Goal: Task Accomplishment & Management: Manage account settings

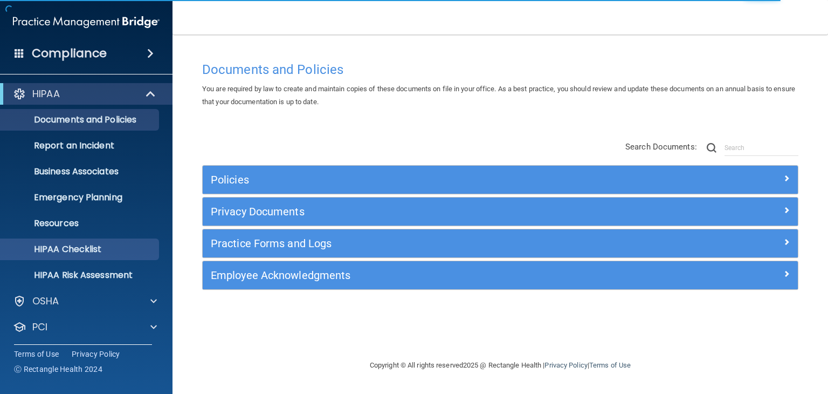
scroll to position [54, 0]
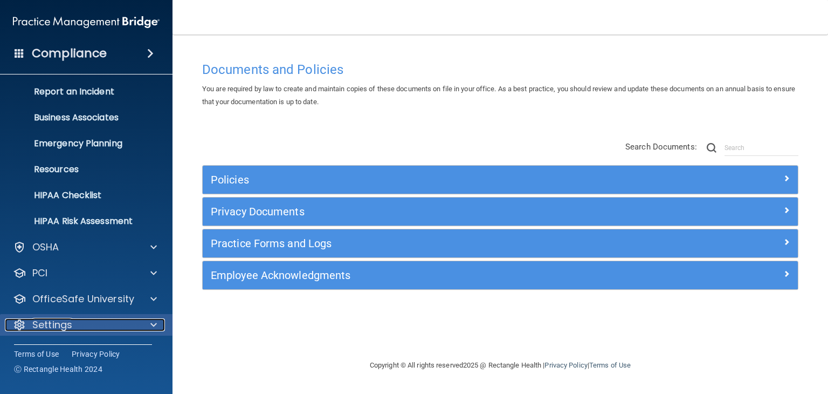
click at [135, 331] on div "Settings" at bounding box center [72, 324] width 134 height 13
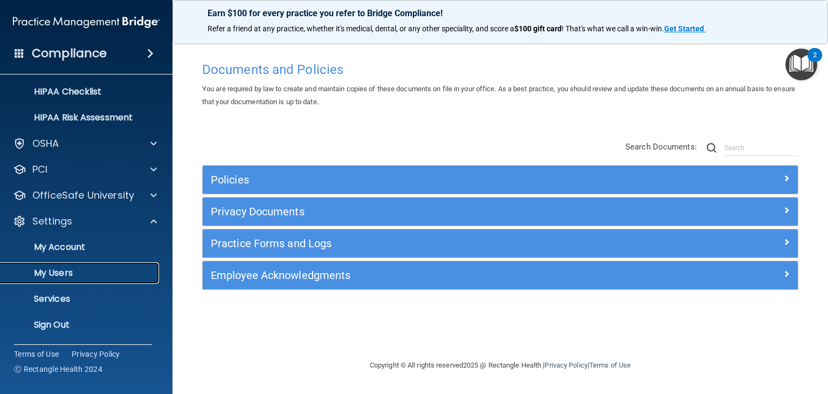
click at [107, 268] on p "My Users" at bounding box center [80, 272] width 147 height 11
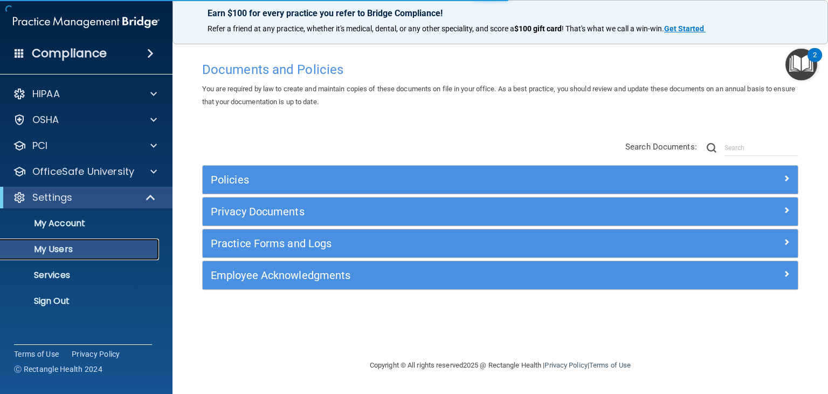
select select "20"
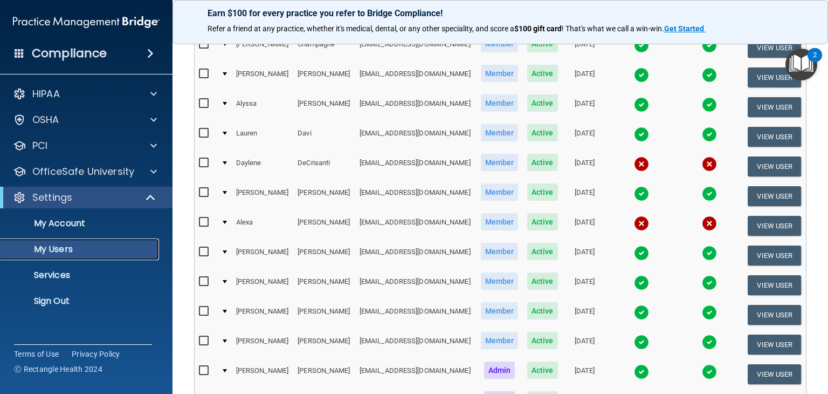
scroll to position [331, 0]
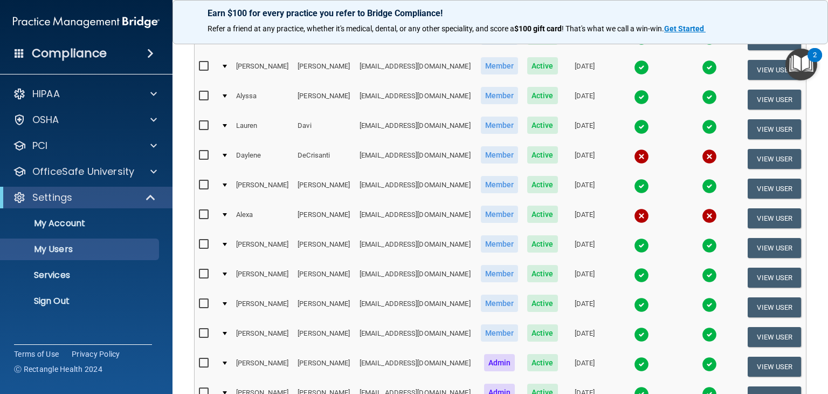
click at [640, 187] on img at bounding box center [641, 185] width 15 height 15
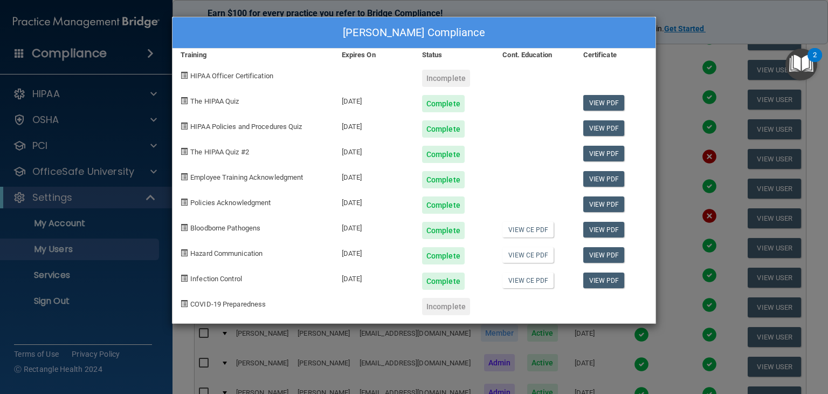
click at [725, 17] on div "[PERSON_NAME] Compliance Training Expires On Status Cont. Education Certificate…" at bounding box center [414, 197] width 828 height 394
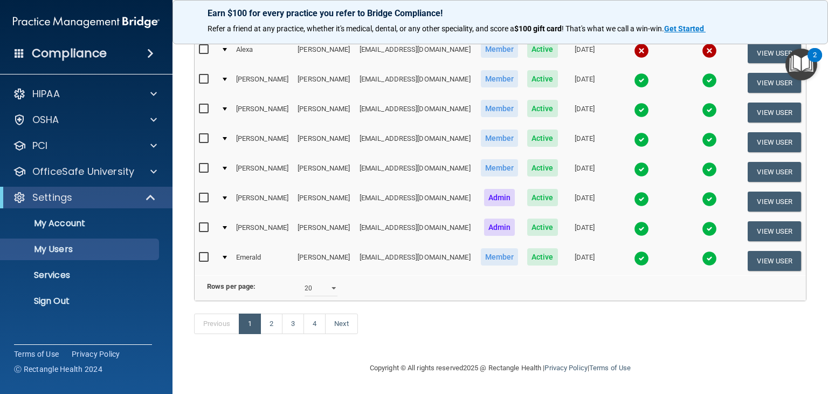
scroll to position [0, 0]
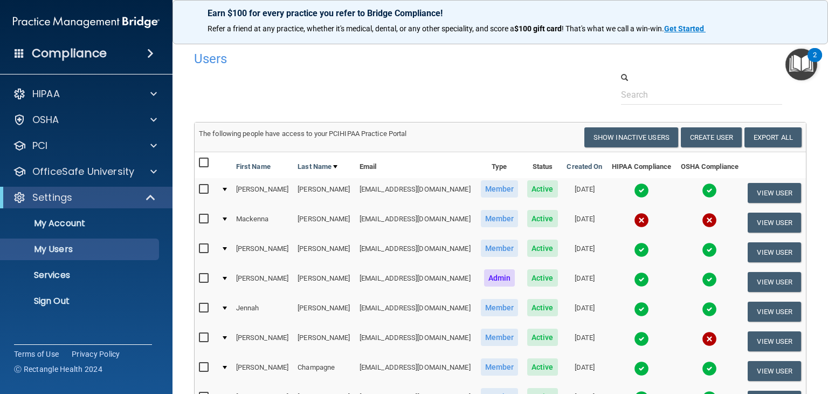
click at [638, 82] on div at bounding box center [710, 88] width 210 height 33
click at [638, 93] on input "text" at bounding box center [701, 95] width 161 height 20
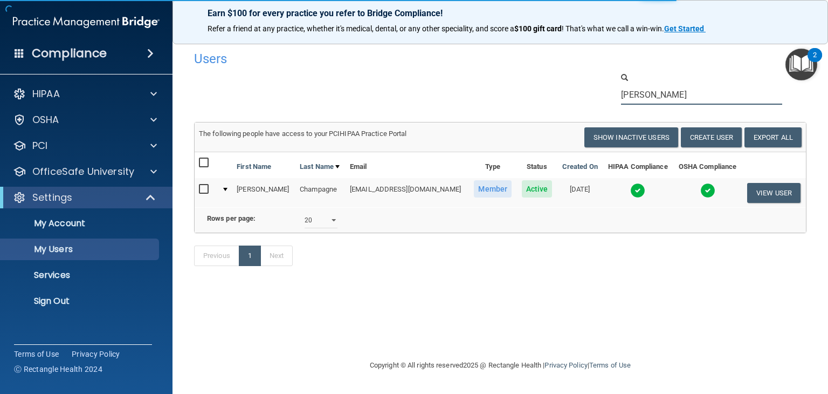
type input "[PERSON_NAME]"
click at [645, 189] on img at bounding box center [637, 190] width 15 height 15
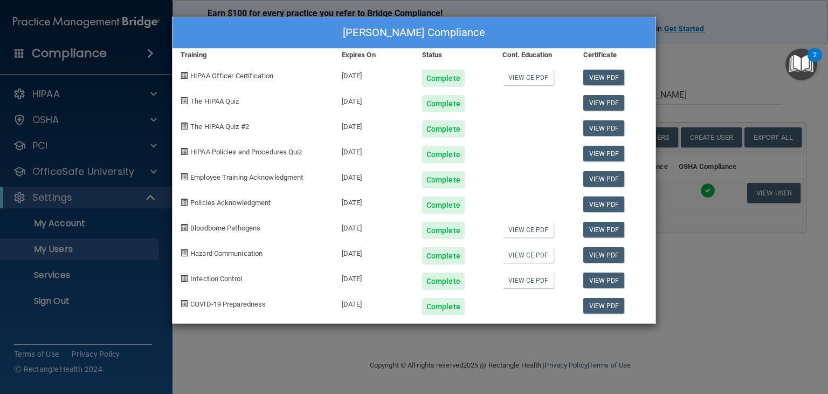
click at [761, 302] on div "[PERSON_NAME] Compliance Training Expires On Status Cont. Education Certificate…" at bounding box center [414, 197] width 828 height 394
